Goal: Task Accomplishment & Management: Manage account settings

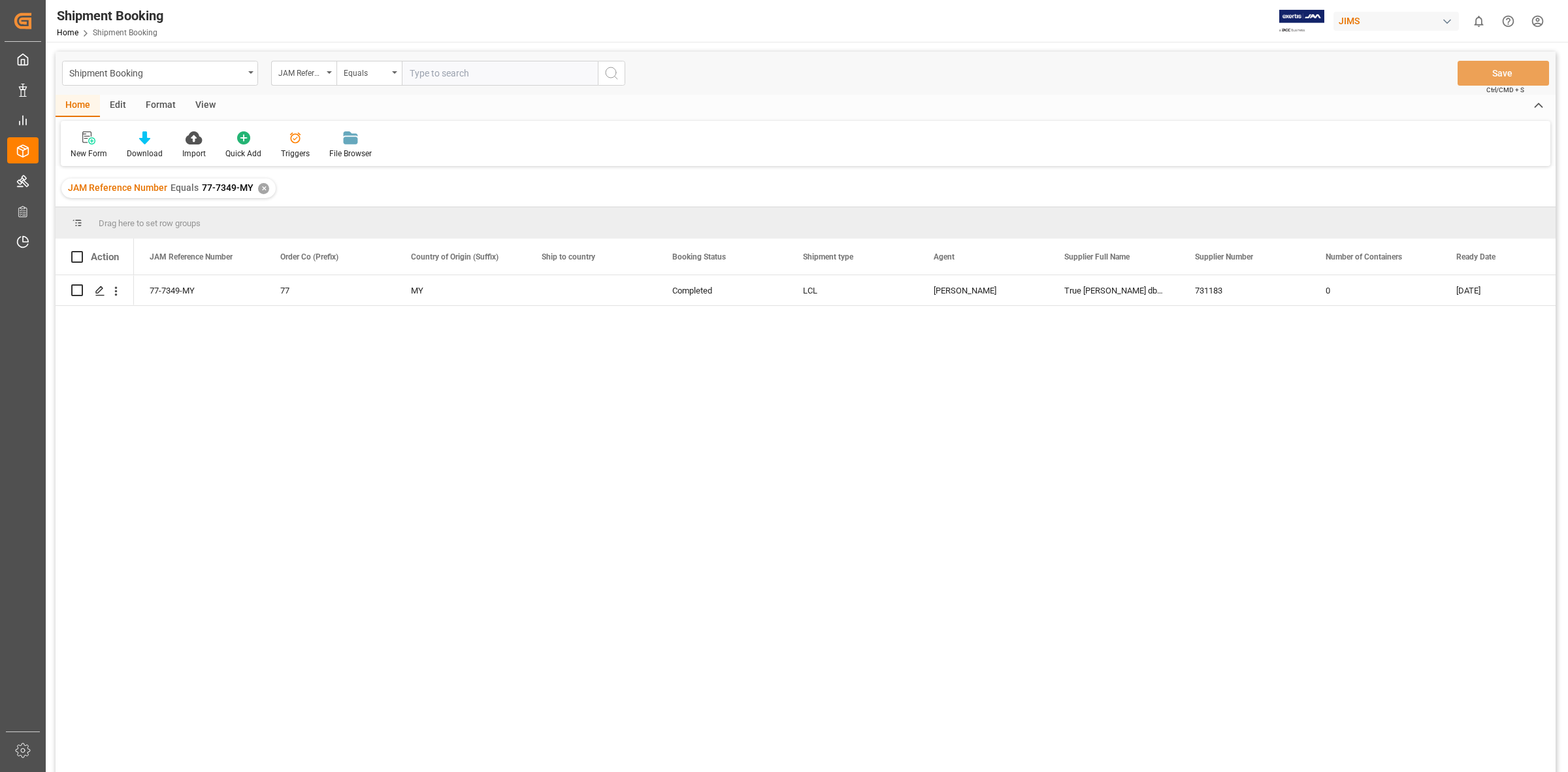
click at [1301, 17] on img at bounding box center [1301, 20] width 45 height 23
click at [1413, 23] on div "JIMS" at bounding box center [1396, 21] width 126 height 19
click at [1437, 122] on html "Created by potrace 1.15, written by Peter Selinger 2001-2017 Created by potrace…" at bounding box center [784, 386] width 1568 height 772
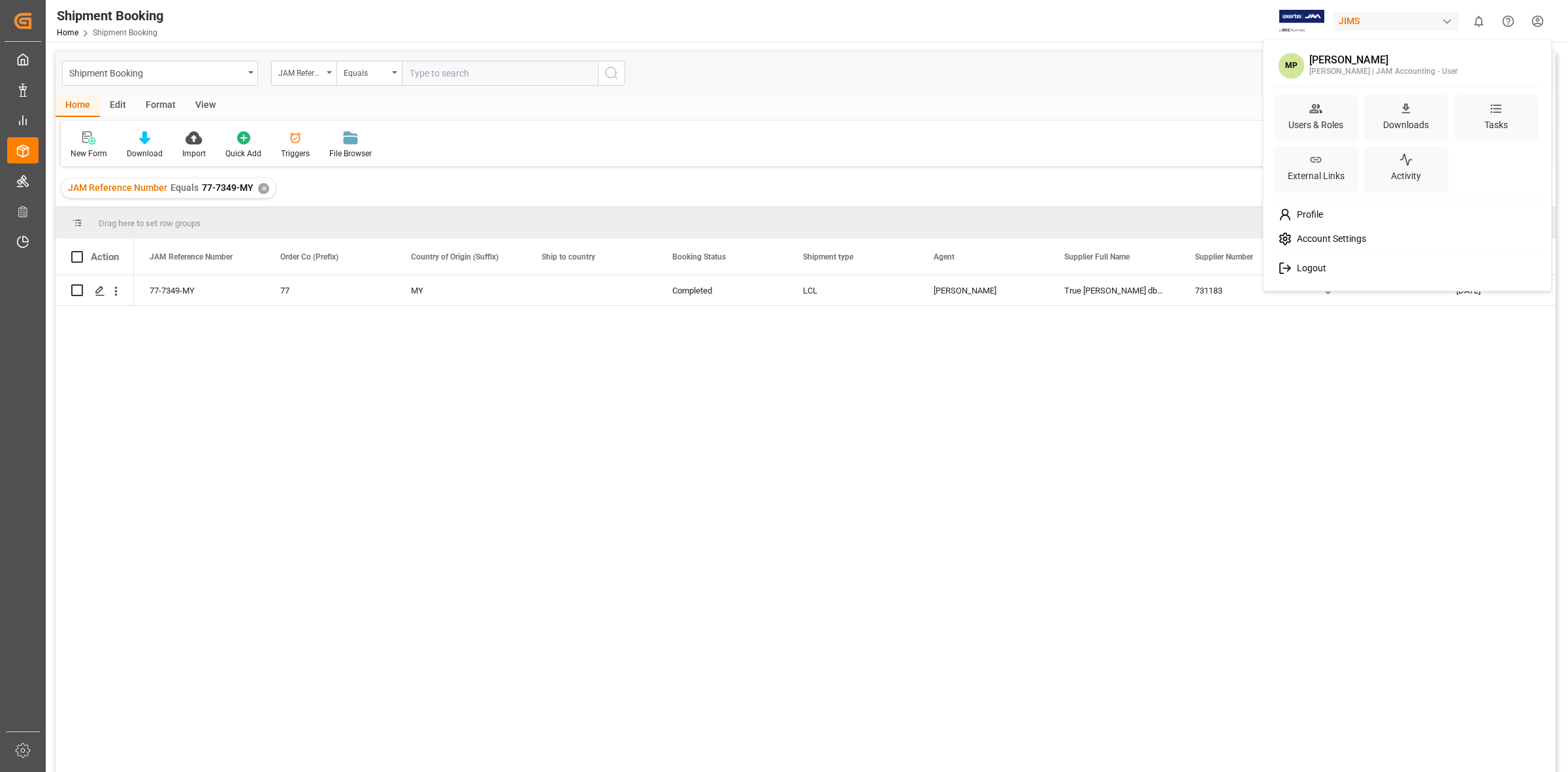
click at [1531, 15] on html "Created by potrace 1.15, written by Peter Selinger 2001-2017 Created by potrace…" at bounding box center [784, 386] width 1568 height 772
click at [1322, 264] on span "Logout" at bounding box center [1309, 268] width 35 height 12
